Goal: Task Accomplishment & Management: Manage account settings

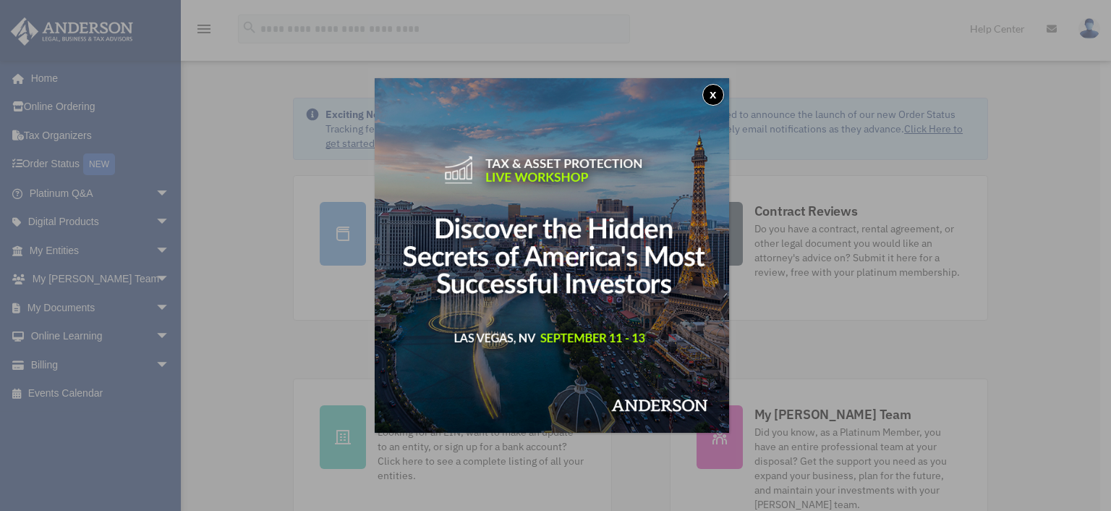
click at [711, 93] on button "x" at bounding box center [713, 95] width 22 height 22
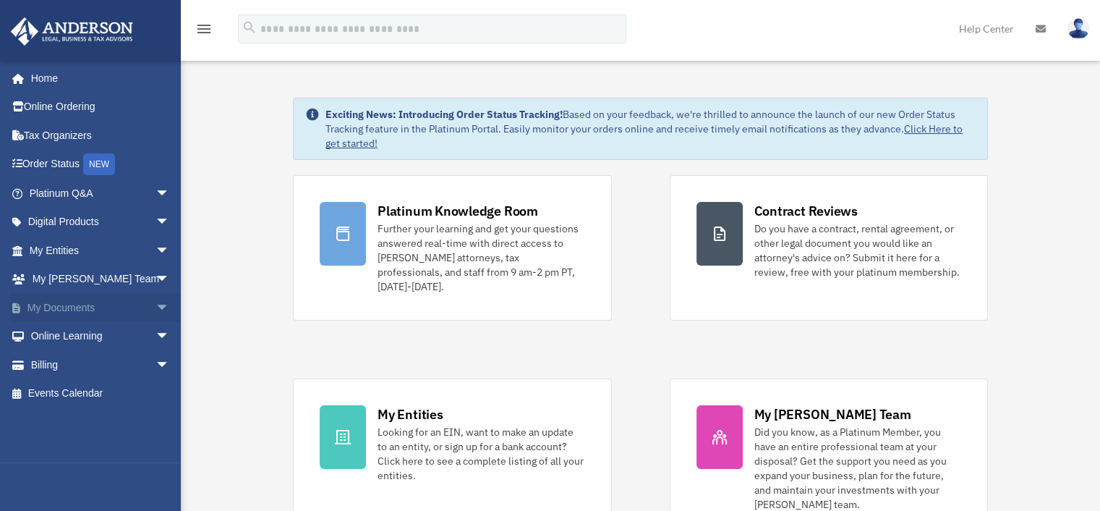
click at [136, 301] on link "My Documents arrow_drop_down" at bounding box center [101, 307] width 182 height 29
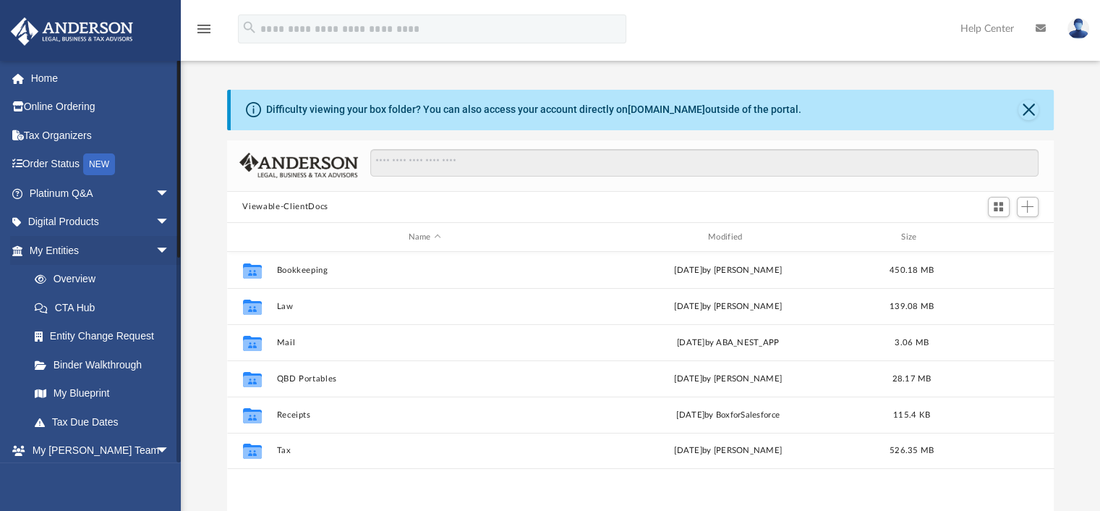
scroll to position [318, 816]
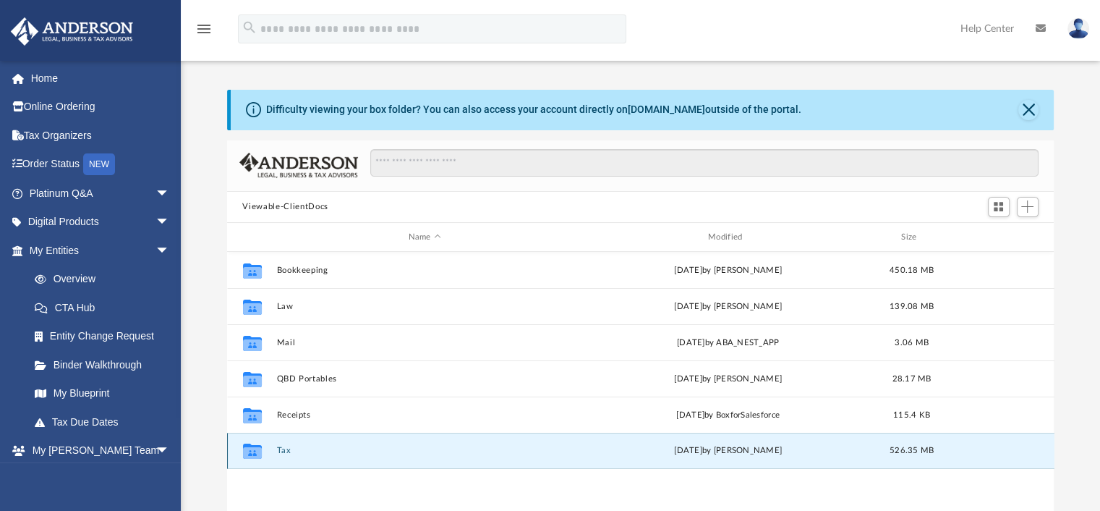
click at [281, 452] on button "Tax" at bounding box center [424, 450] width 297 height 9
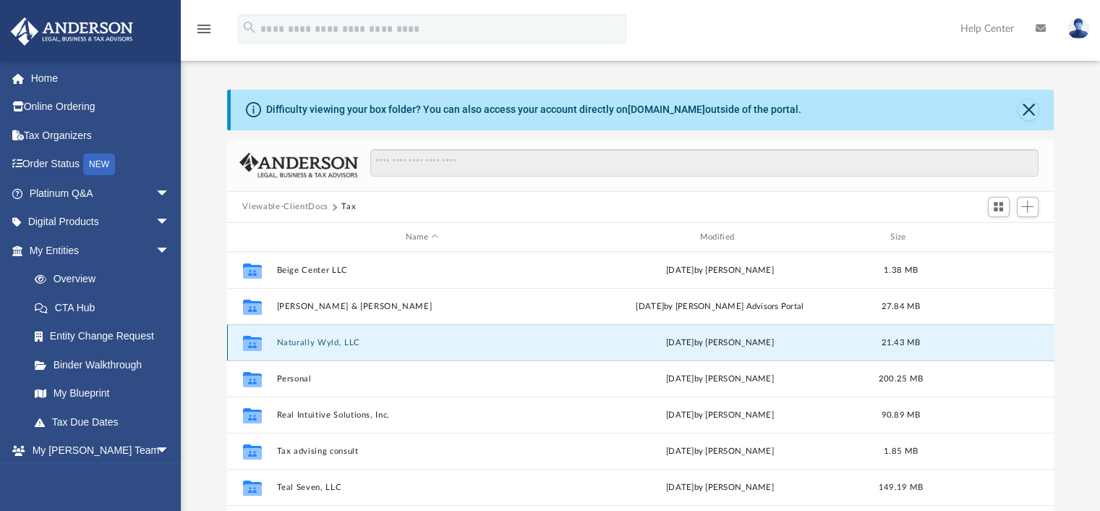
click at [336, 341] on button "Naturally Wyld, LLC" at bounding box center [421, 342] width 291 height 9
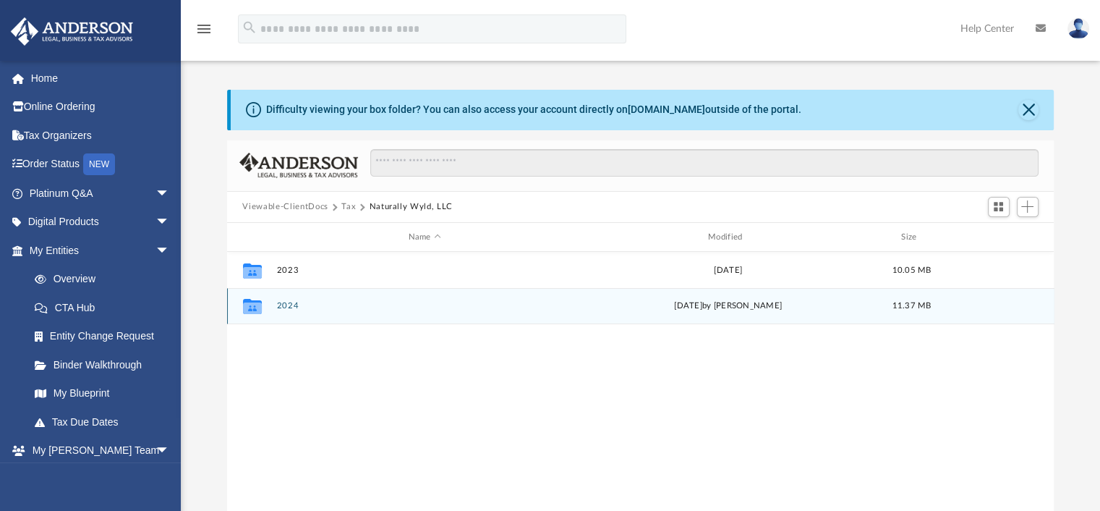
click at [285, 307] on button "2024" at bounding box center [424, 306] width 297 height 9
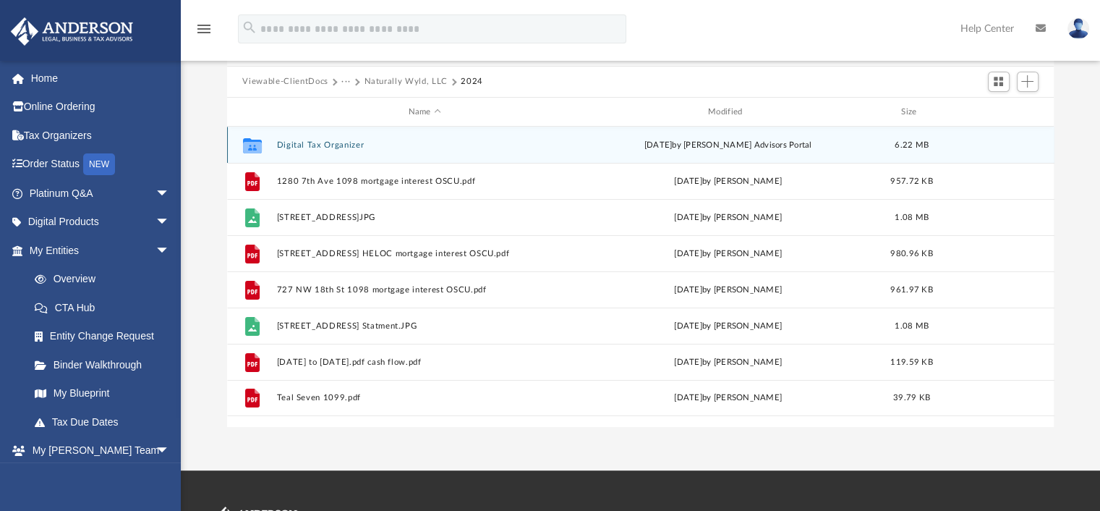
scroll to position [133, 0]
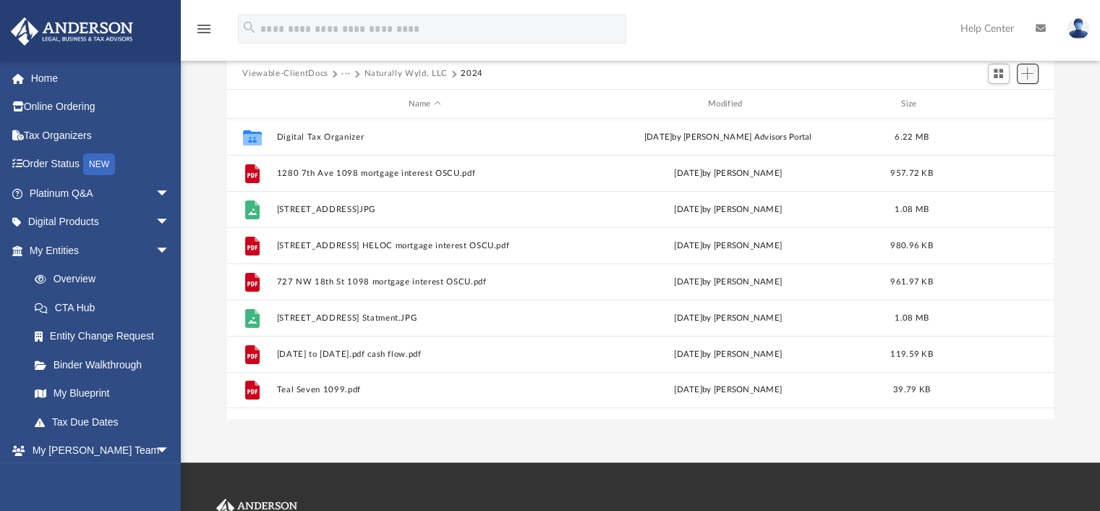
click at [1030, 75] on span "Add" at bounding box center [1027, 73] width 12 height 12
click at [999, 102] on li "Upload" at bounding box center [1007, 102] width 46 height 15
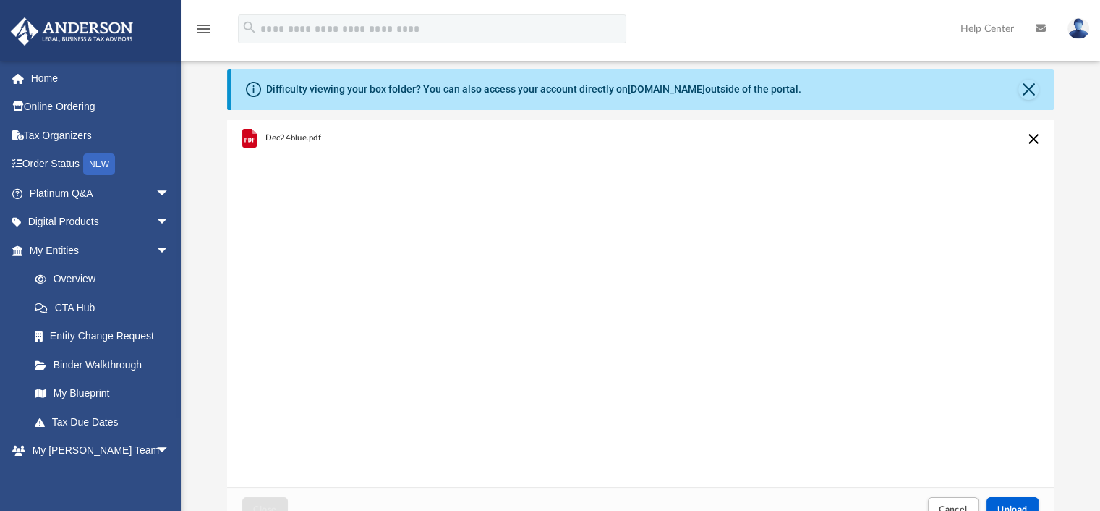
scroll to position [27, 0]
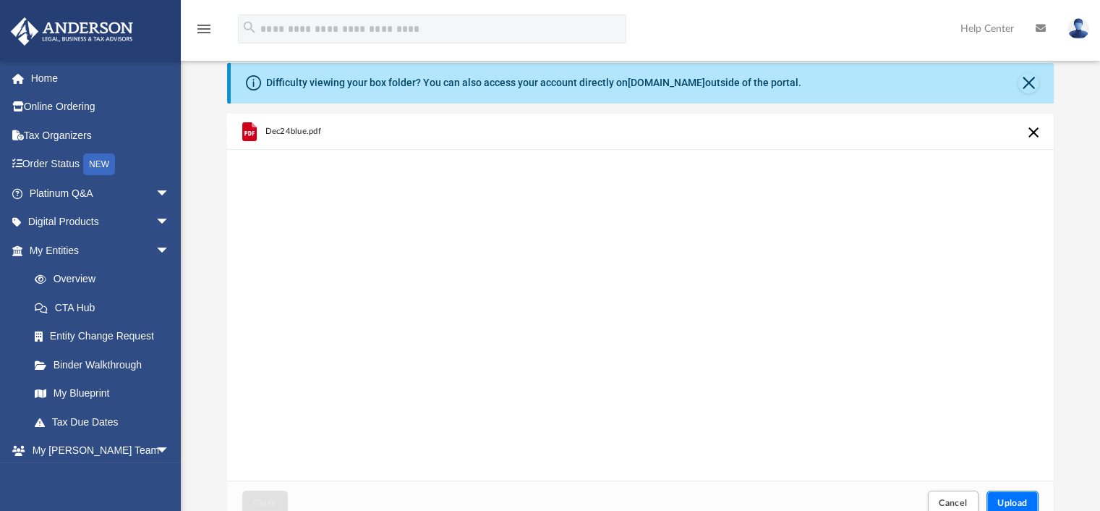
click at [993, 501] on button "Upload" at bounding box center [1013, 502] width 52 height 25
click at [1016, 503] on span "Upload" at bounding box center [1012, 502] width 30 height 9
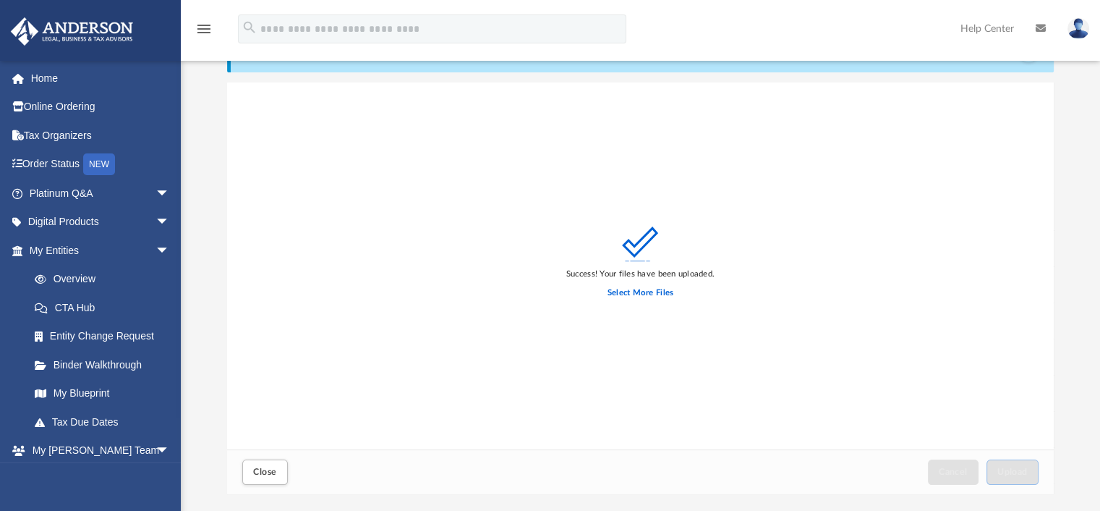
scroll to position [66, 0]
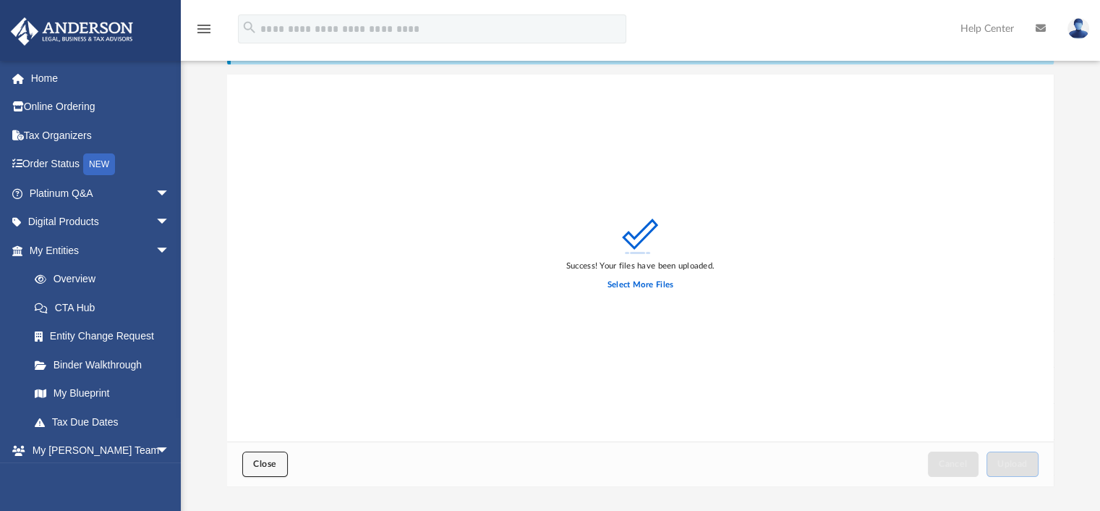
click at [275, 460] on span "Close" at bounding box center [264, 463] width 23 height 9
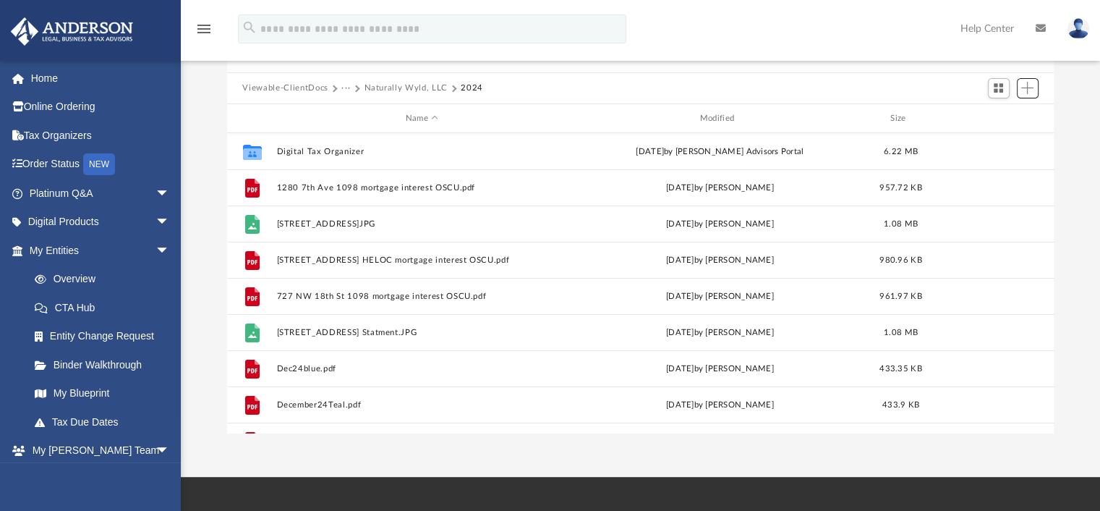
scroll to position [122, 0]
